Goal: Find specific page/section: Find specific page/section

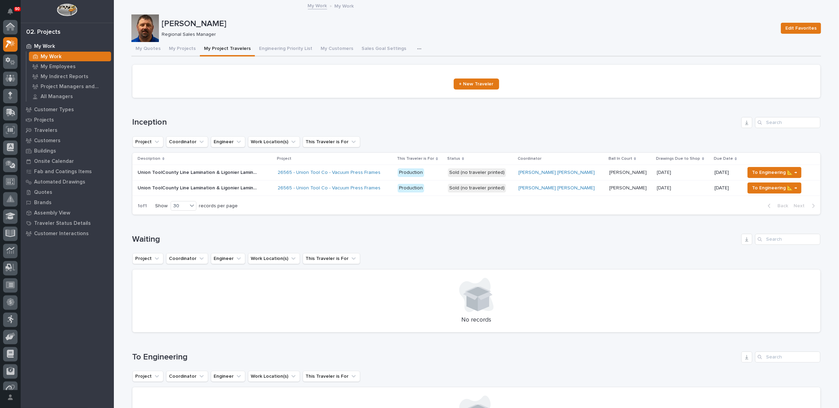
click at [10, 19] on div "90" at bounding box center [10, 11] width 14 height 17
click at [10, 25] on icon at bounding box center [10, 27] width 7 height 7
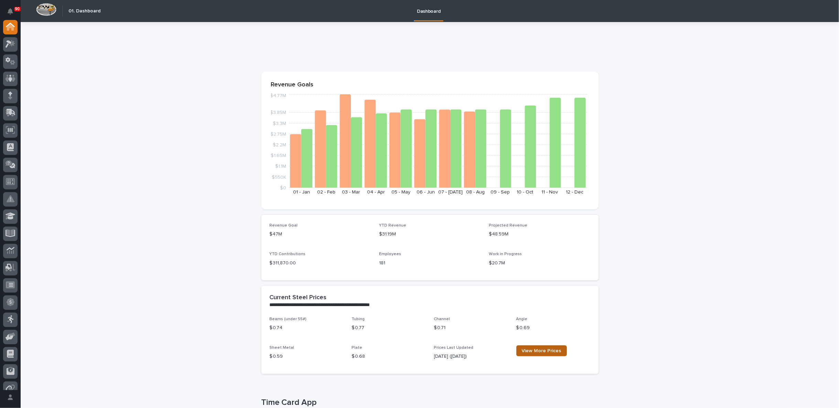
click at [534, 350] on span "View More Prices" at bounding box center [542, 350] width 40 height 5
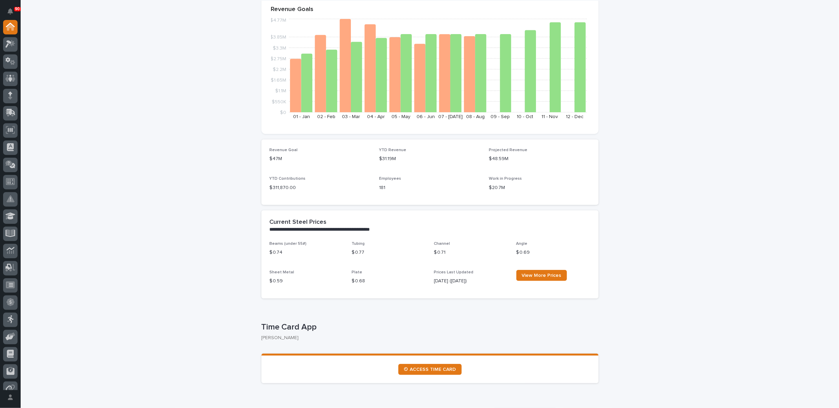
scroll to position [76, 0]
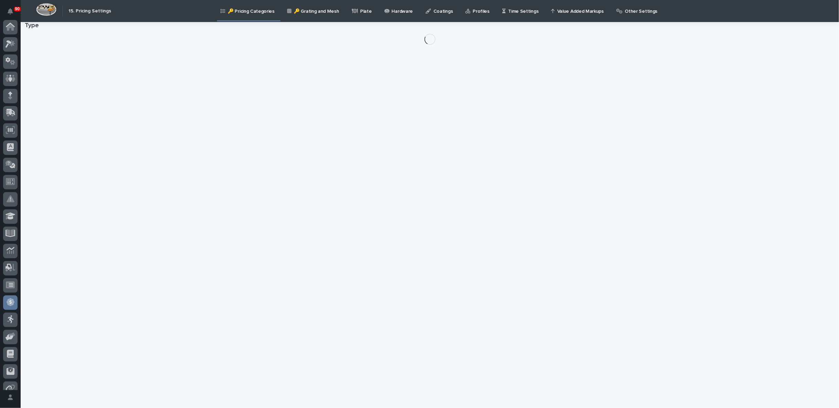
scroll to position [60, 0]
